Goal: Information Seeking & Learning: Learn about a topic

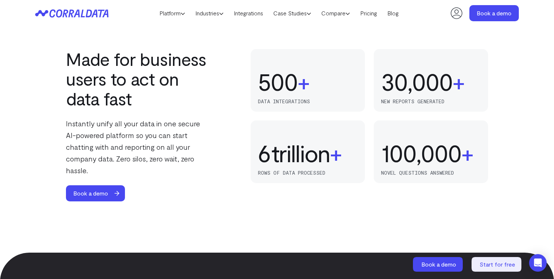
scroll to position [470, 0]
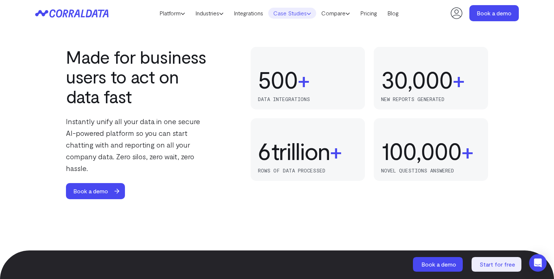
click at [302, 13] on link "Case Studies" at bounding box center [292, 13] width 48 height 11
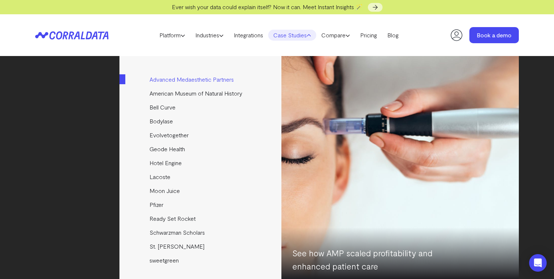
click at [228, 79] on link "Advanced Medaesthetic Partners" at bounding box center [201, 80] width 163 height 14
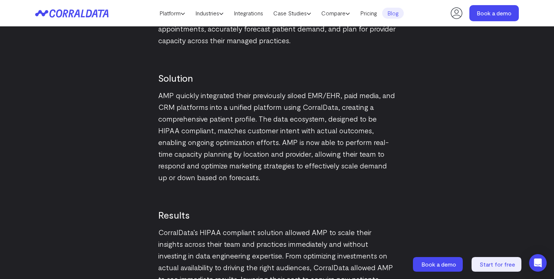
scroll to position [989, 0]
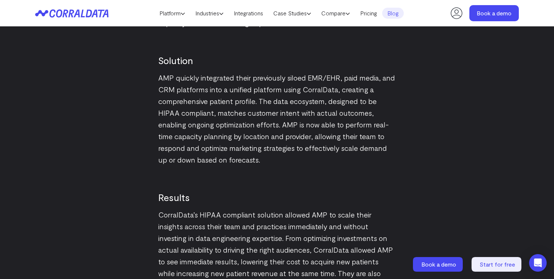
click at [311, 72] on p "AMP quickly integrated their previously siloed EMR/EHR, paid media, and CRM pla…" at bounding box center [277, 119] width 238 height 94
copy p "EMR"
drag, startPoint x: 338, startPoint y: 70, endPoint x: 309, endPoint y: 70, distance: 29.0
click at [309, 72] on p "AMP quickly integrated their previously siloed EMR/EHR, paid media, and CRM pla…" at bounding box center [277, 119] width 238 height 94
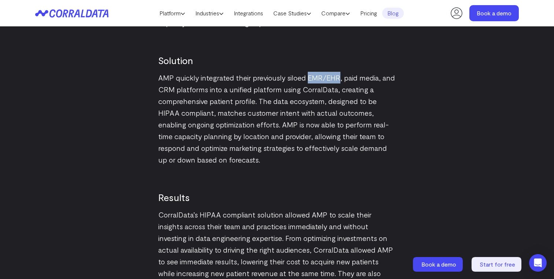
copy p "EMR/EHR"
click at [372, 87] on p "AMP quickly integrated their previously siloed EMR/EHR, paid media, and CRM pla…" at bounding box center [277, 119] width 238 height 94
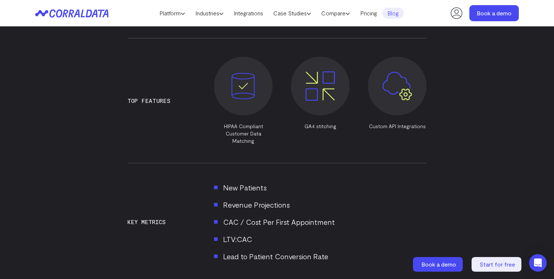
scroll to position [621, 0]
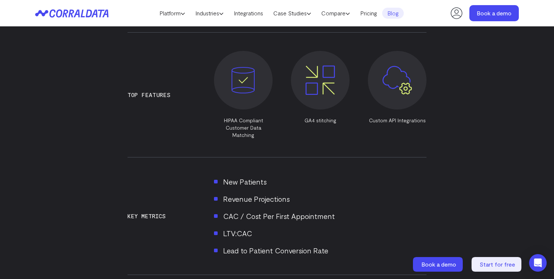
click at [262, 193] on li "Revenue Projections" at bounding box center [320, 199] width 213 height 12
click at [240, 228] on li "LTV:CAC" at bounding box center [320, 234] width 213 height 12
click at [249, 245] on li "Lead to Patient Conversion Rate" at bounding box center [320, 251] width 213 height 12
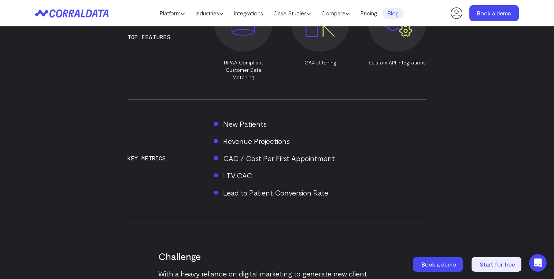
scroll to position [719, 0]
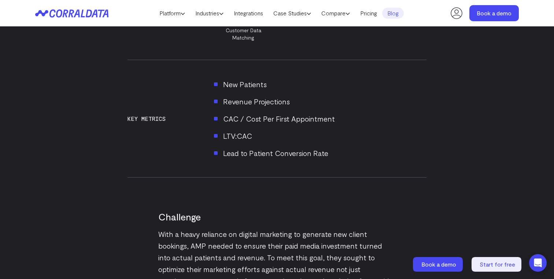
click at [298, 147] on li "Lead to Patient Conversion Rate" at bounding box center [320, 153] width 213 height 12
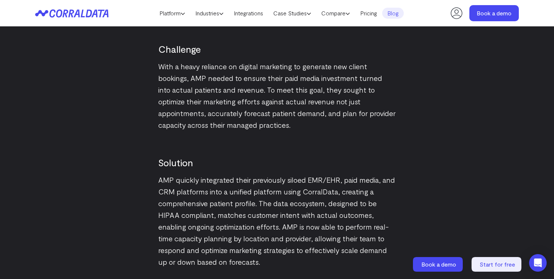
scroll to position [883, 0]
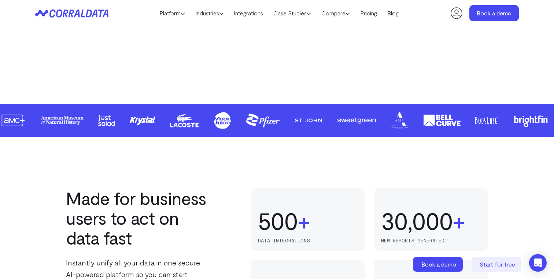
scroll to position [330, 0]
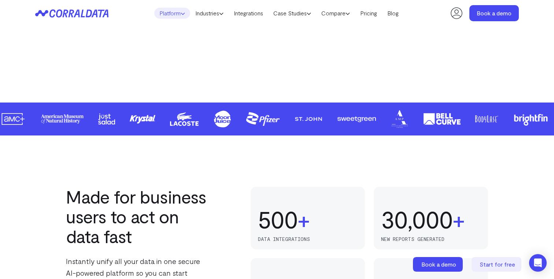
click at [174, 15] on link "Platform" at bounding box center [172, 13] width 36 height 11
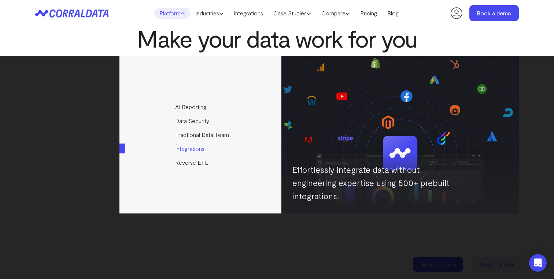
click at [203, 149] on link "Integrations" at bounding box center [201, 149] width 163 height 14
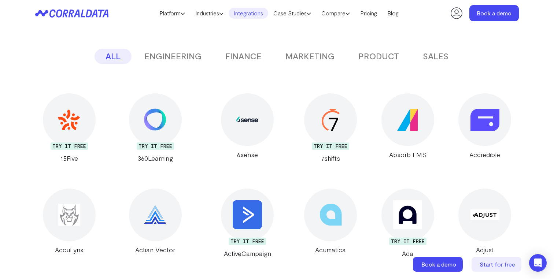
scroll to position [145, 0]
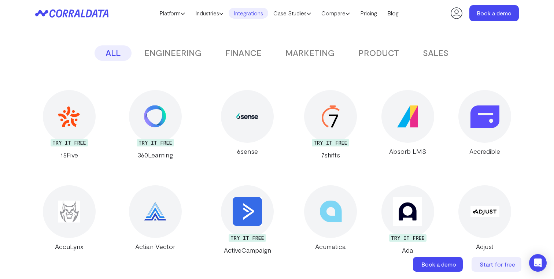
click at [434, 53] on button "SALES" at bounding box center [436, 52] width 48 height 15
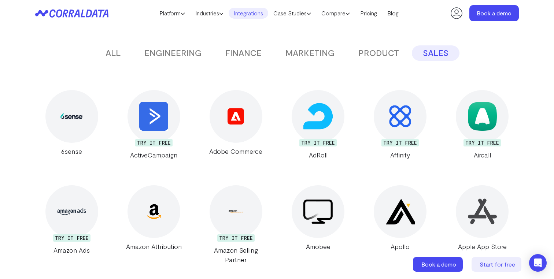
click at [396, 56] on button "PRODUCT" at bounding box center [379, 52] width 63 height 15
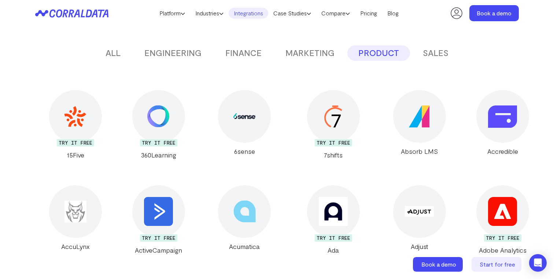
click at [310, 55] on button "MARKETING" at bounding box center [310, 52] width 71 height 15
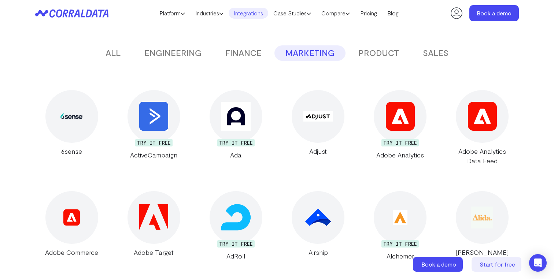
click at [233, 56] on button "FINANCE" at bounding box center [243, 52] width 58 height 15
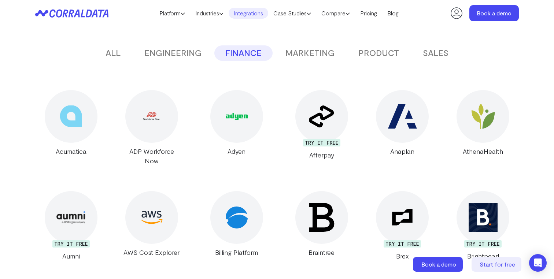
click at [183, 58] on button "ENGINEERING" at bounding box center [172, 52] width 79 height 15
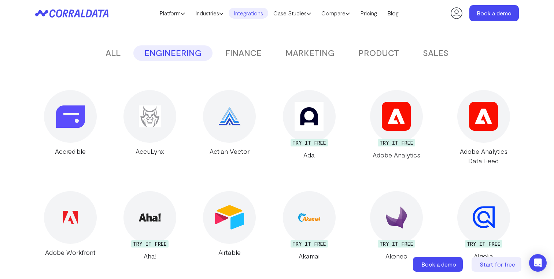
click at [126, 54] on button "ALL" at bounding box center [113, 52] width 37 height 15
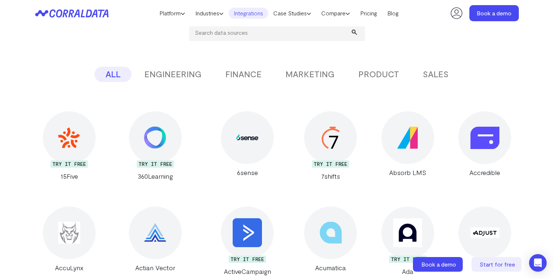
scroll to position [0, 0]
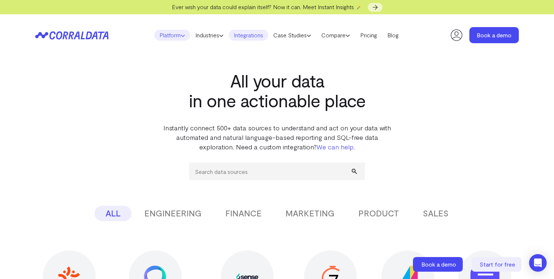
click at [184, 38] on link "Platform" at bounding box center [172, 35] width 36 height 11
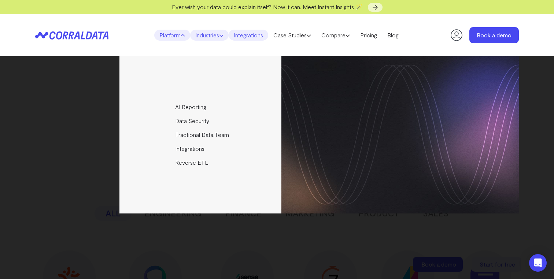
click at [206, 32] on link "Industries" at bounding box center [209, 35] width 38 height 11
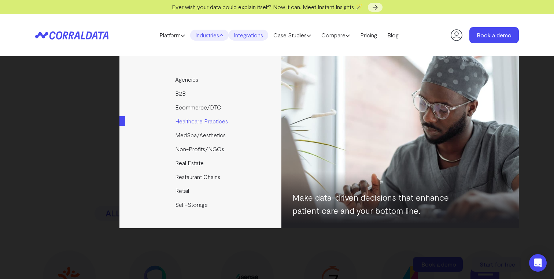
click at [198, 124] on link "Healthcare Practices" at bounding box center [201, 121] width 163 height 14
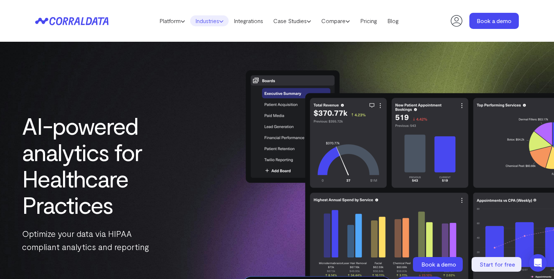
click at [208, 20] on link "Industries" at bounding box center [209, 20] width 38 height 11
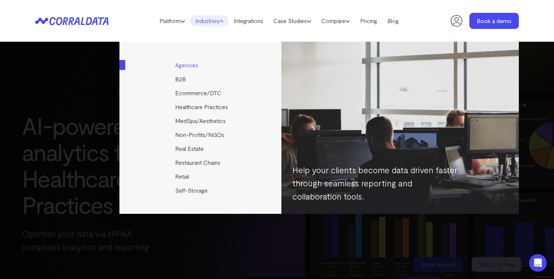
click at [184, 66] on link "Agencies" at bounding box center [201, 65] width 163 height 14
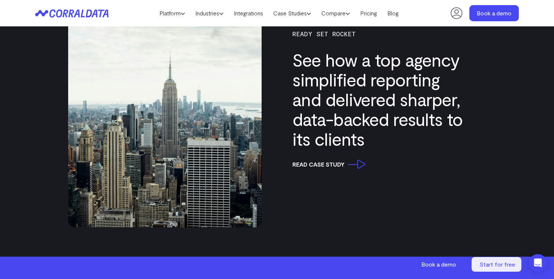
scroll to position [2085, 0]
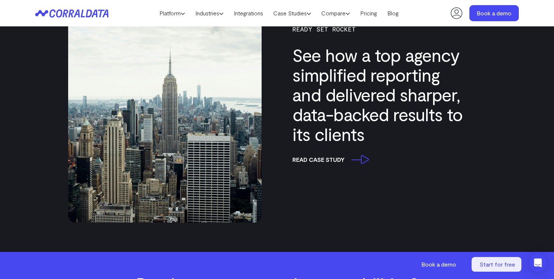
click at [358, 164] on link "read case study" at bounding box center [329, 159] width 73 height 9
